Goal: Find specific page/section: Find specific page/section

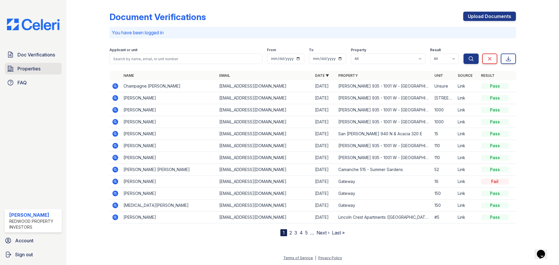
click at [29, 70] on span "Properties" at bounding box center [28, 68] width 23 height 7
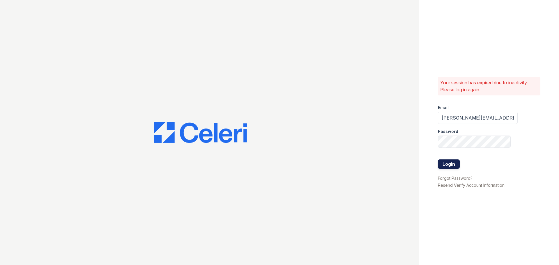
click at [447, 164] on button "Login" at bounding box center [449, 163] width 22 height 9
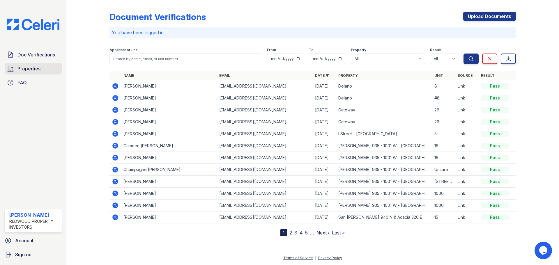
click at [28, 66] on span "Properties" at bounding box center [28, 68] width 23 height 7
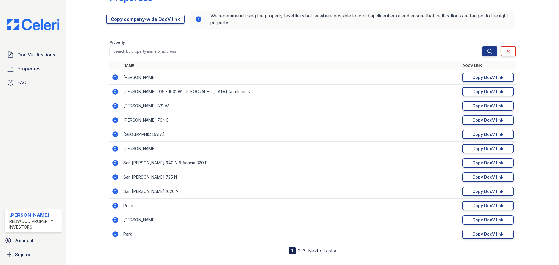
scroll to position [28, 0]
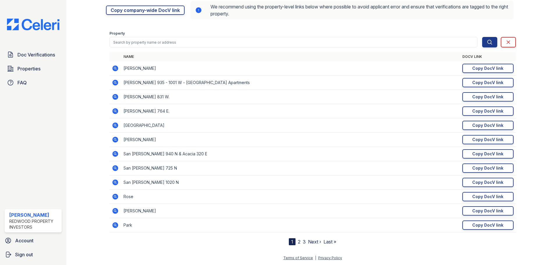
click at [298, 242] on link "2" at bounding box center [299, 242] width 3 height 6
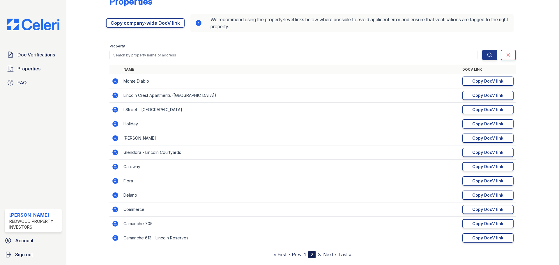
scroll to position [28, 0]
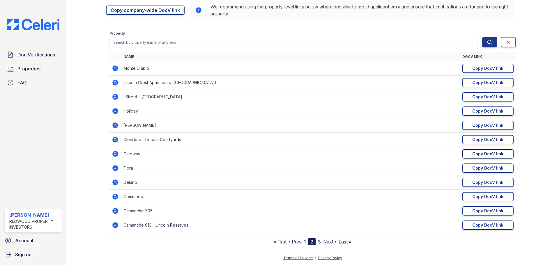
click at [472, 153] on div "Copy DocV link" at bounding box center [487, 154] width 31 height 6
click at [318, 243] on link "3" at bounding box center [319, 242] width 3 height 6
